Goal: Task Accomplishment & Management: Manage account settings

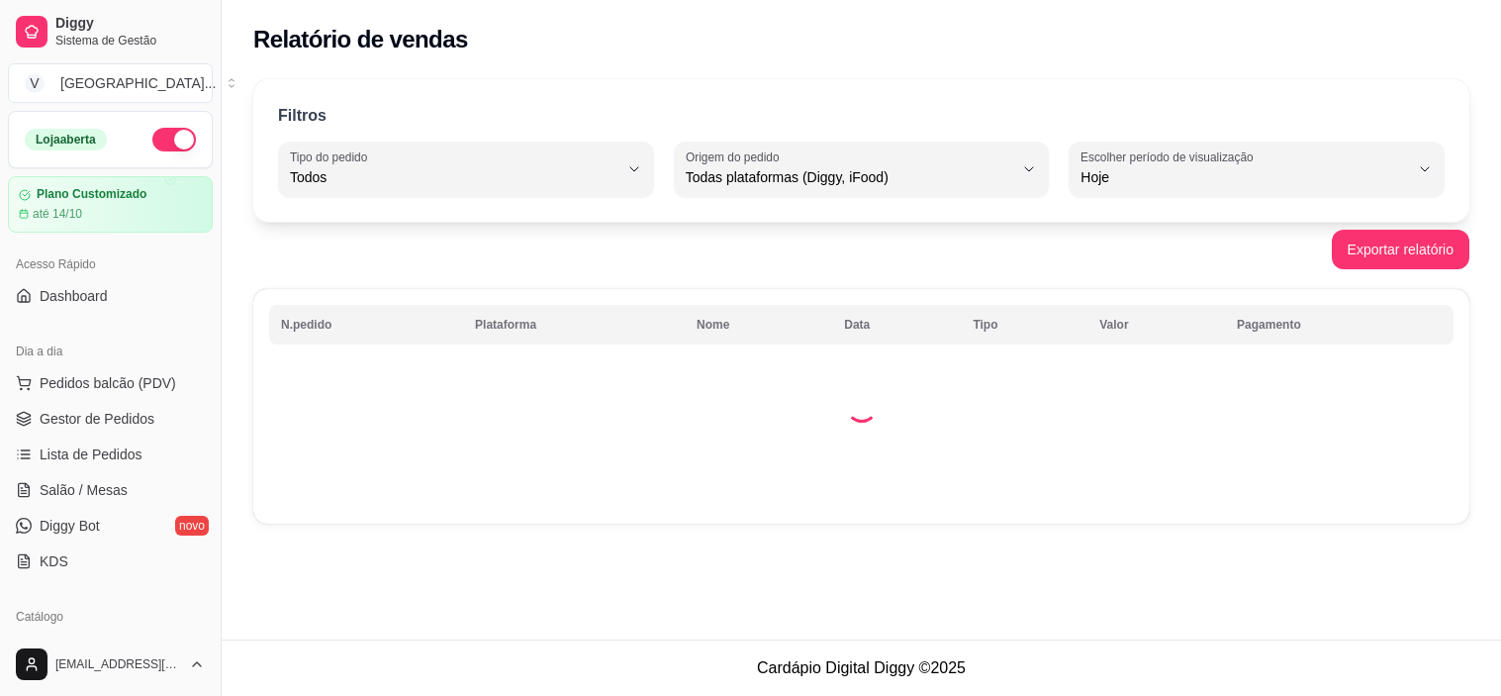
select select "ALL"
select select "0"
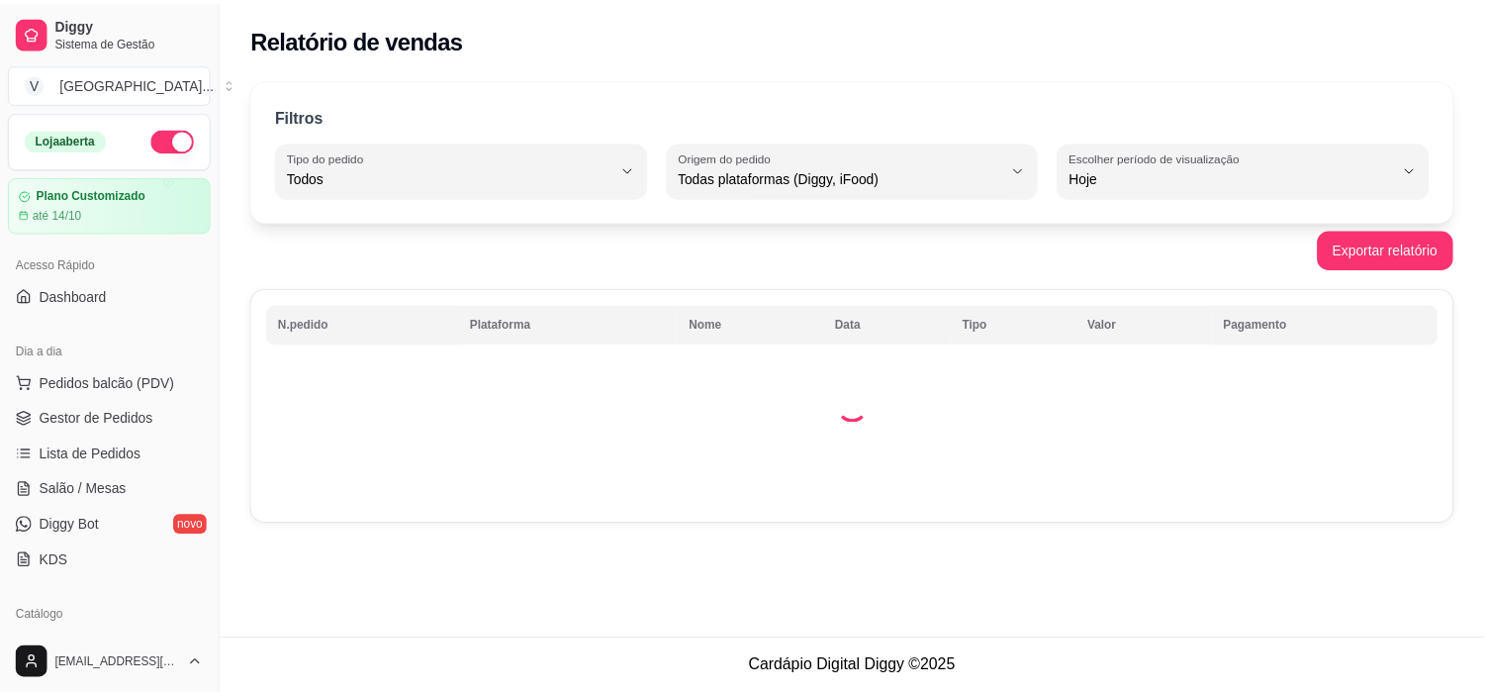
scroll to position [220, 0]
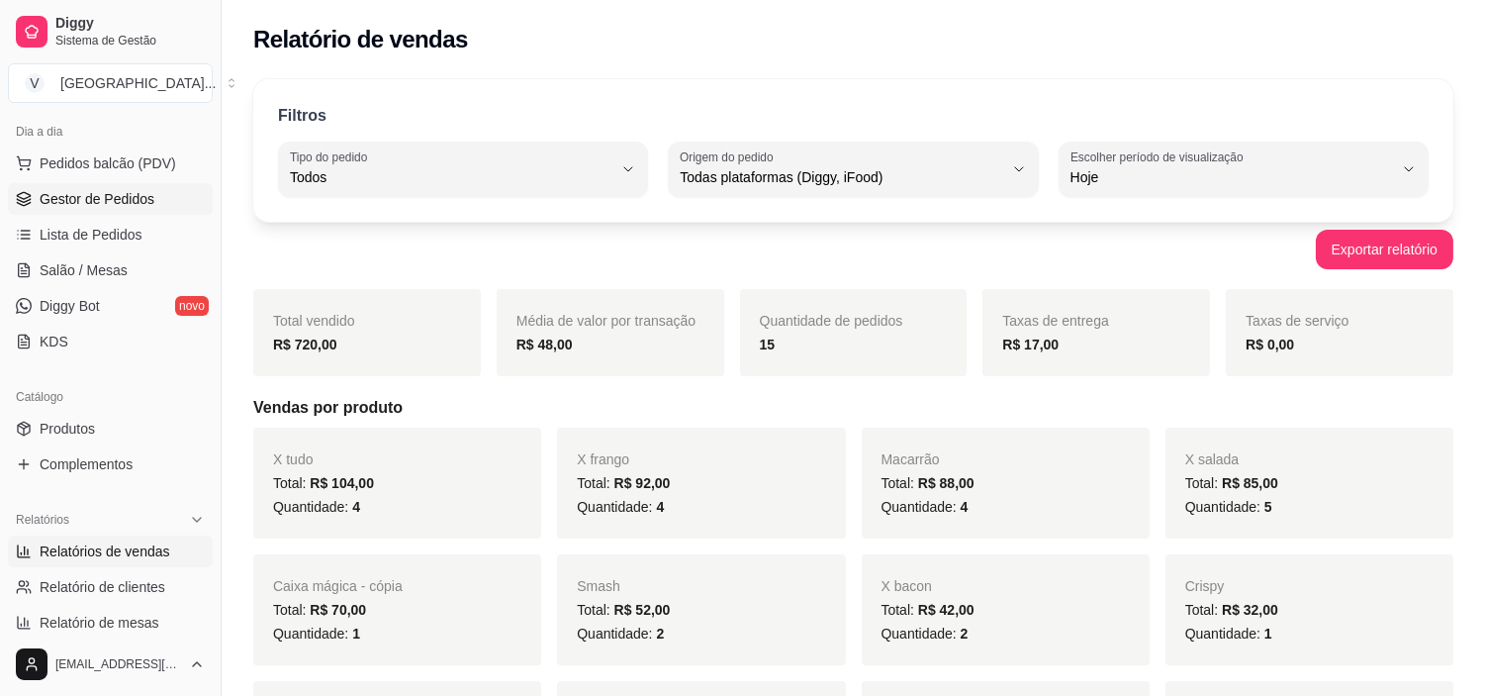
click at [133, 210] on link "Gestor de Pedidos" at bounding box center [110, 199] width 205 height 32
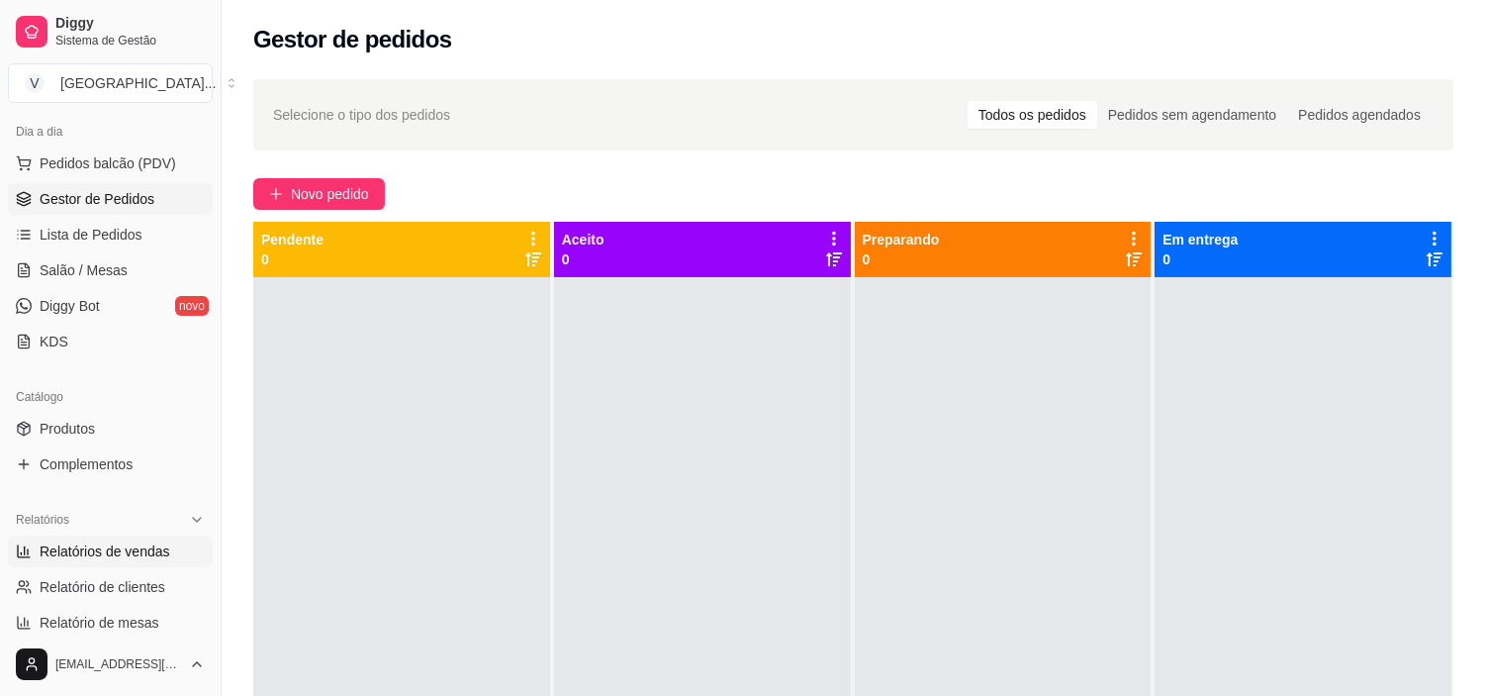
click at [132, 542] on span "Relatórios de vendas" at bounding box center [105, 551] width 131 height 20
select select "ALL"
select select "0"
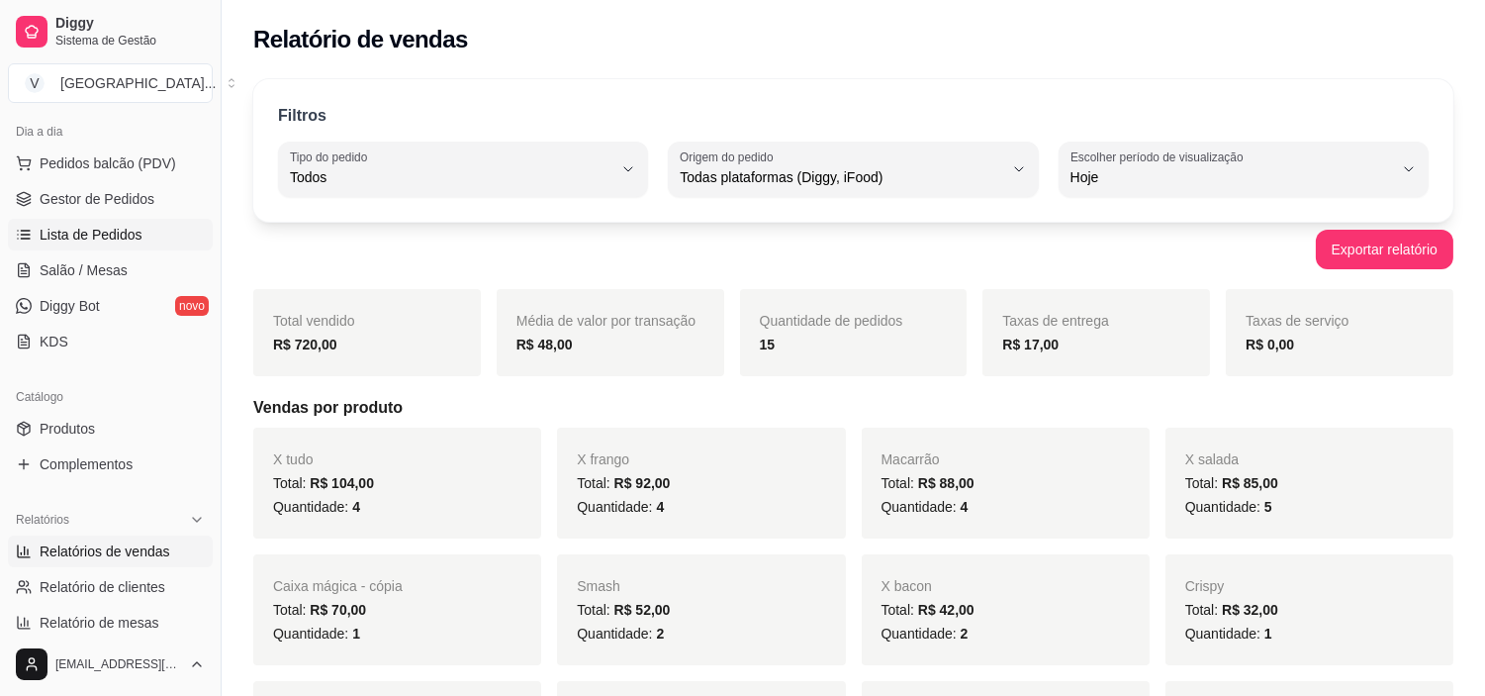
click at [145, 236] on link "Lista de Pedidos" at bounding box center [110, 235] width 205 height 32
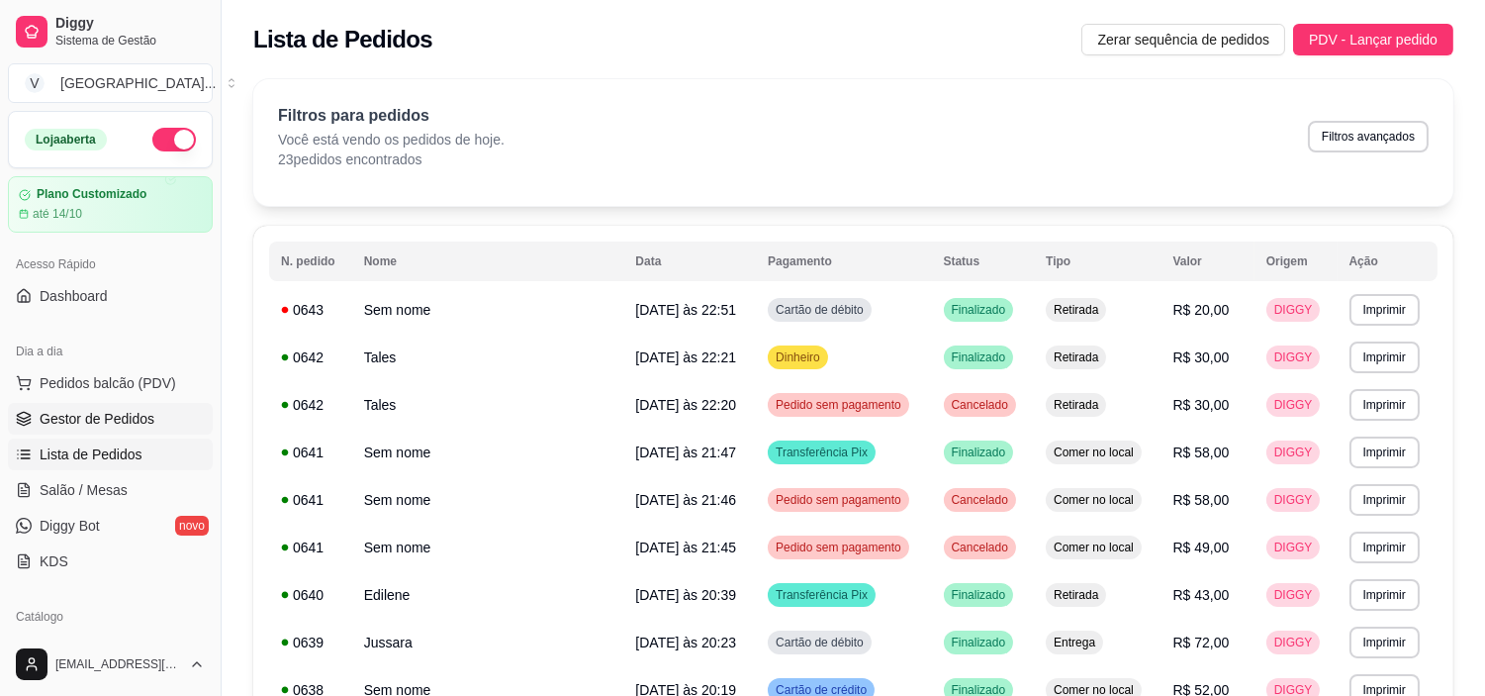
click at [91, 417] on span "Gestor de Pedidos" at bounding box center [97, 419] width 115 height 20
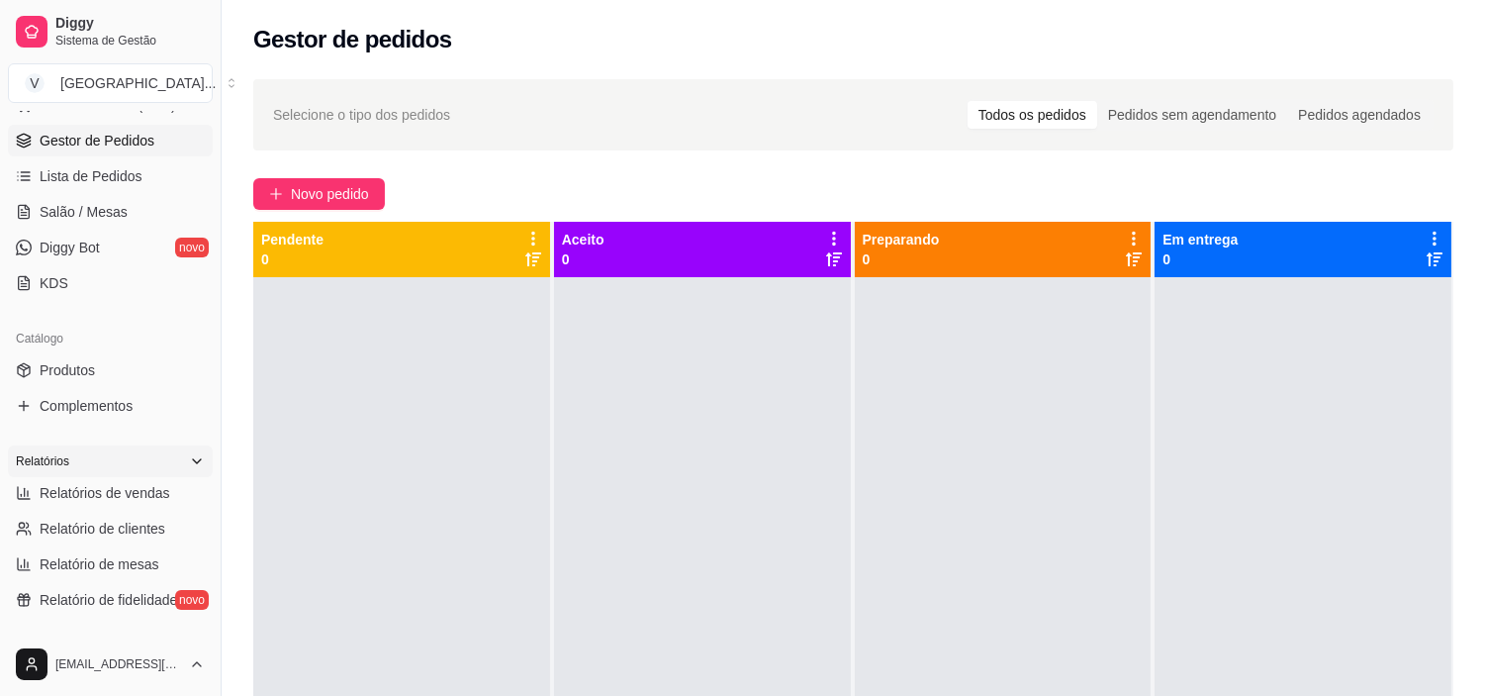
scroll to position [330, 0]
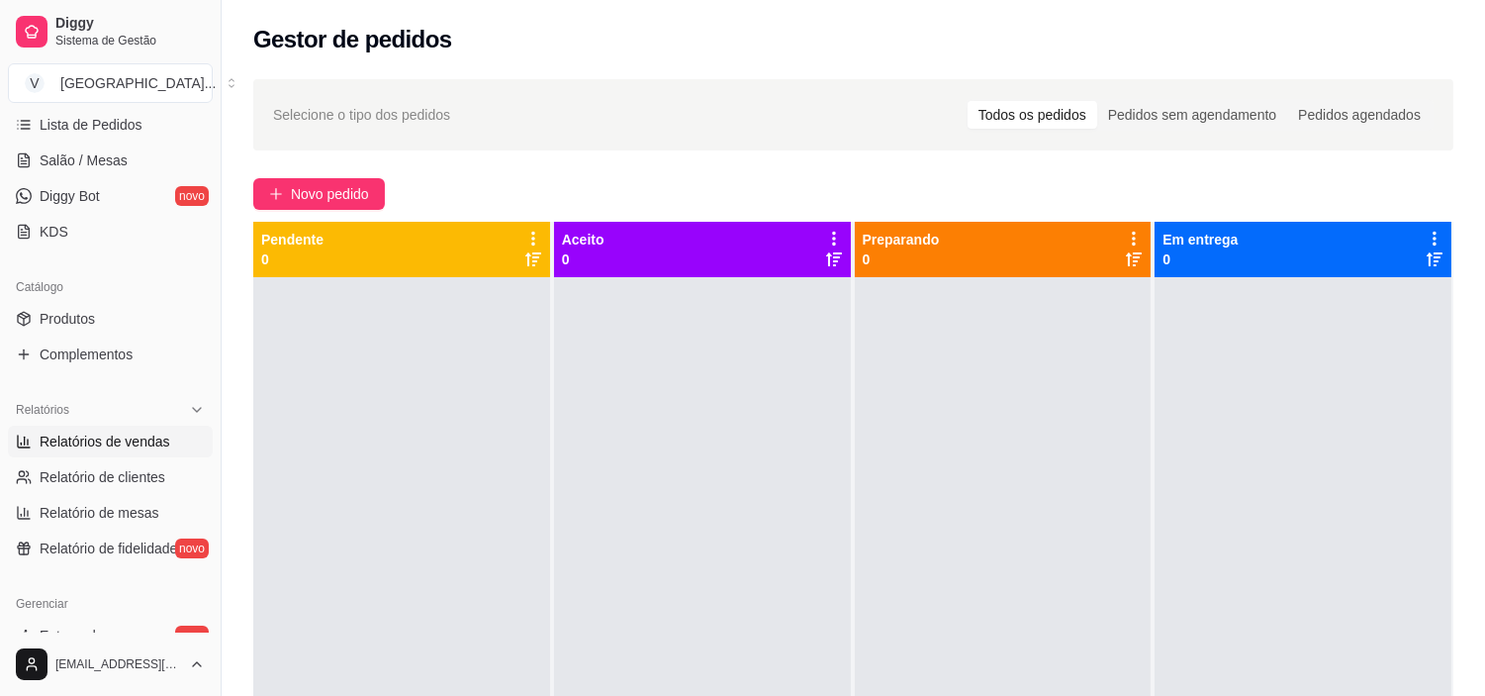
click at [144, 438] on span "Relatórios de vendas" at bounding box center [105, 441] width 131 height 20
select select "ALL"
select select "0"
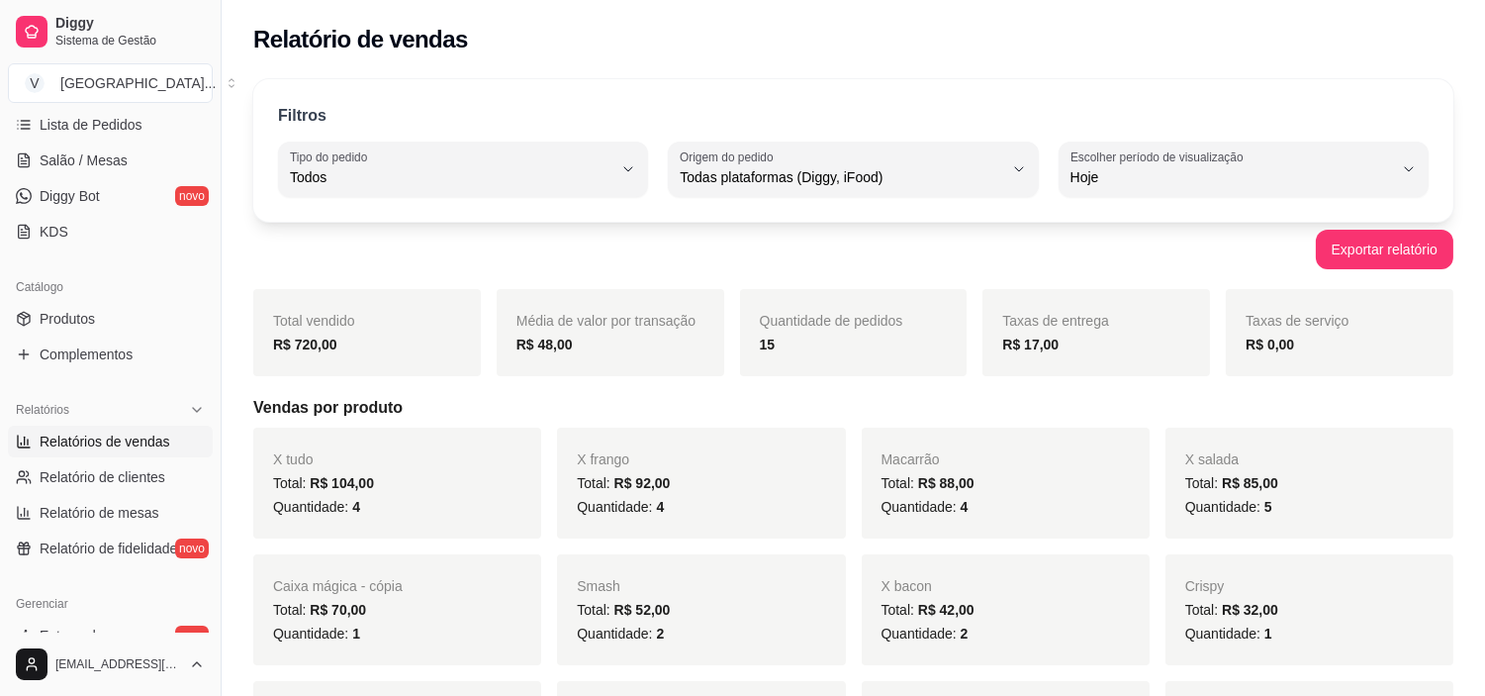
click at [8, 426] on link "Relatórios de vendas" at bounding box center [110, 442] width 205 height 32
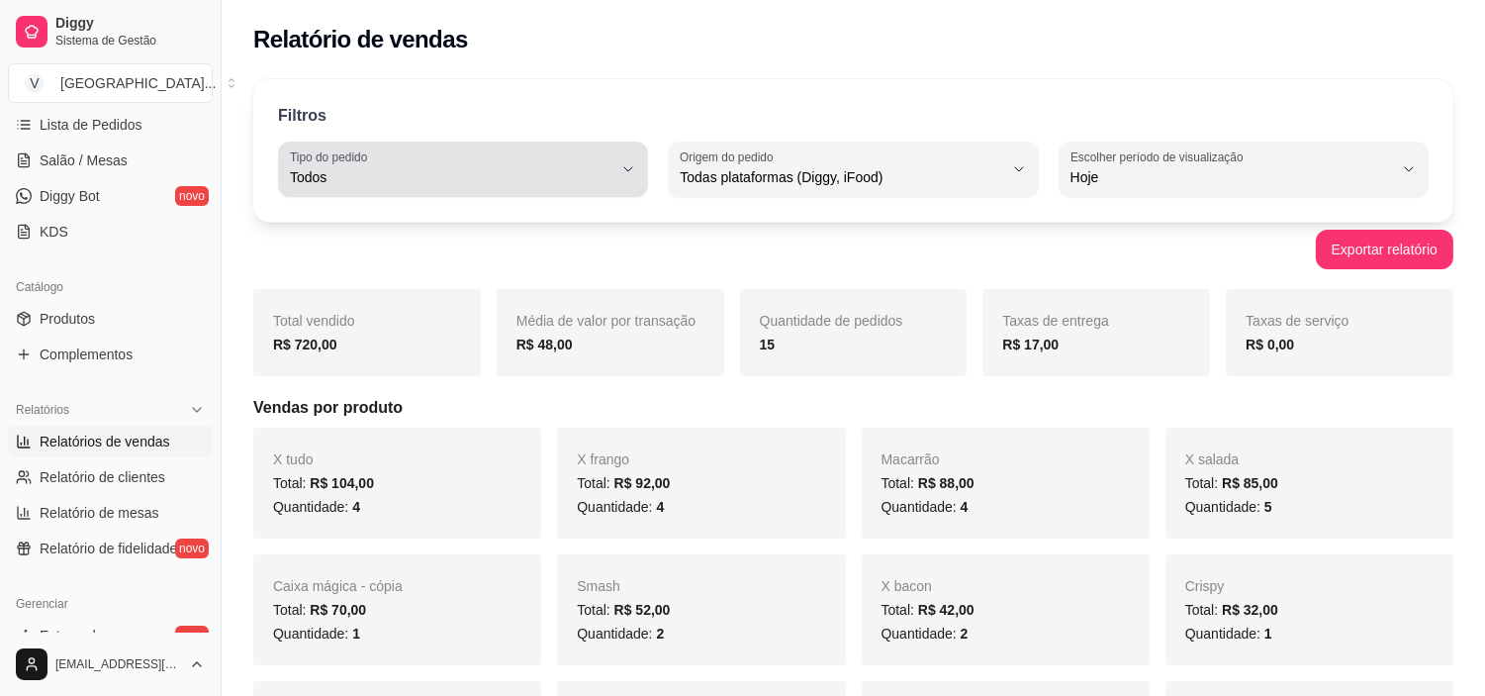
click at [618, 144] on button "Tipo do pedido Todos" at bounding box center [463, 169] width 370 height 55
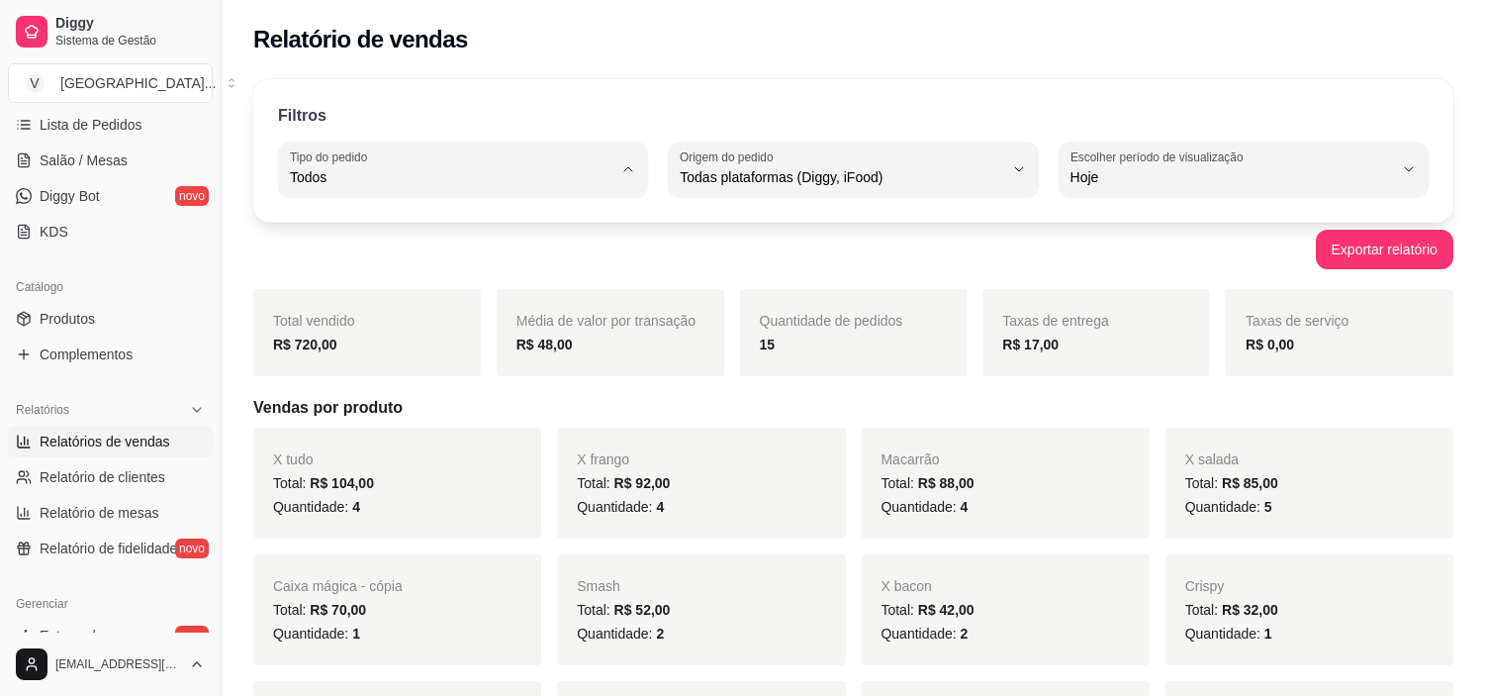
click at [369, 257] on span "Entrega" at bounding box center [454, 256] width 306 height 19
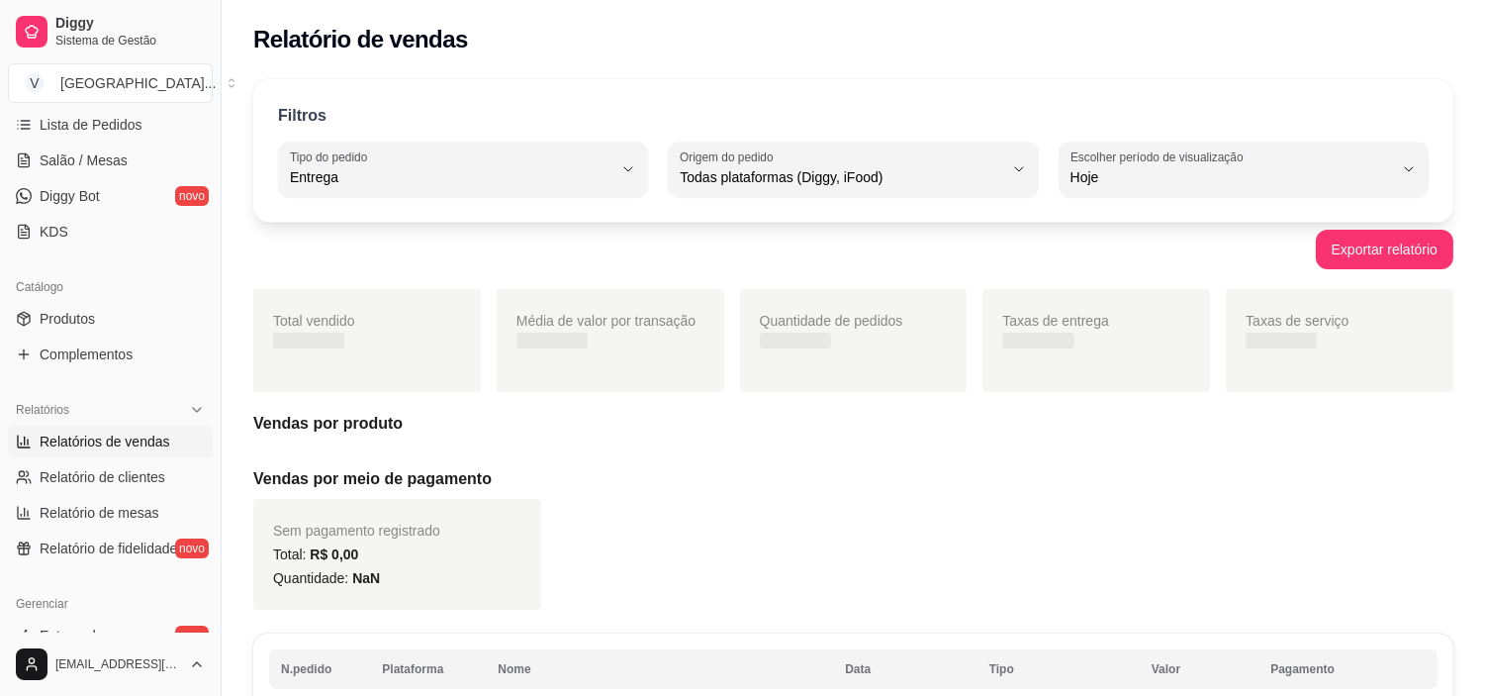
type input "DELIVERY"
select select "DELIVERY"
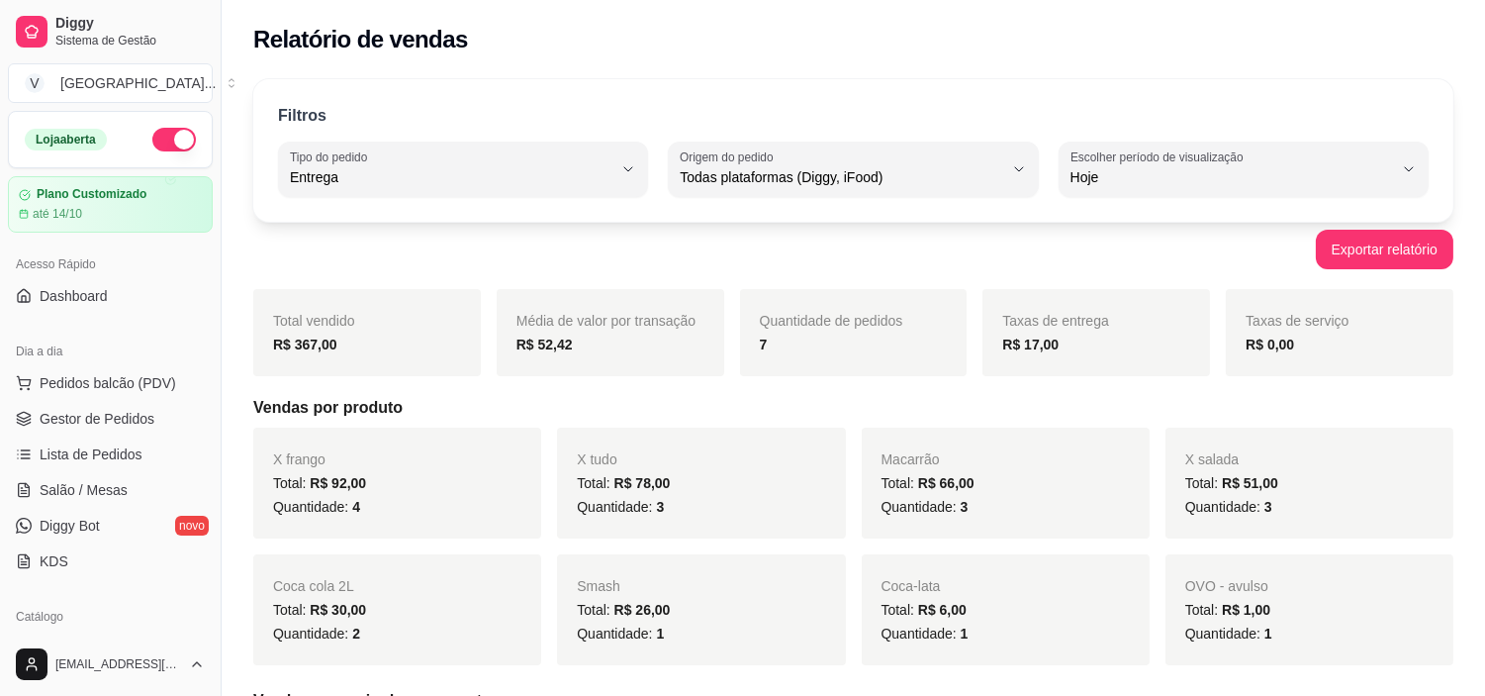
click at [154, 140] on button "button" at bounding box center [174, 140] width 44 height 24
